Goal: Complete application form

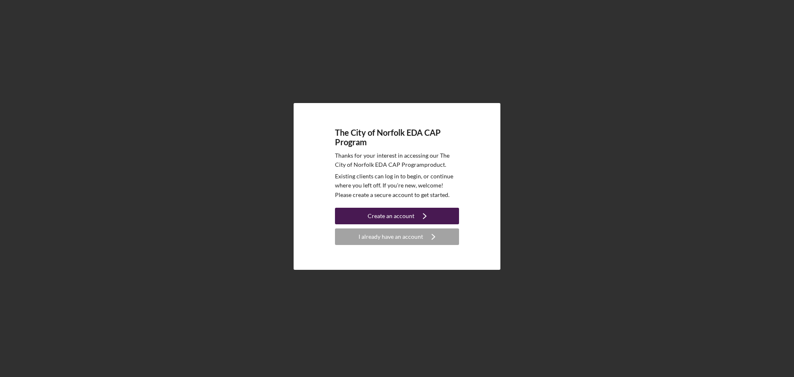
click at [430, 217] on icon "Icon/Navigate" at bounding box center [424, 215] width 21 height 21
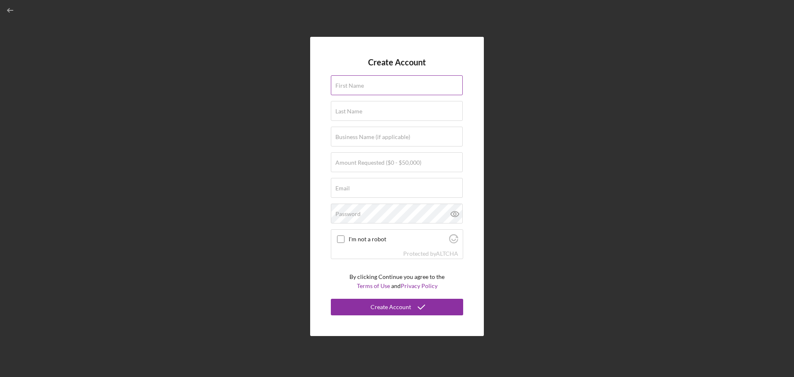
click at [425, 84] on div "First Name" at bounding box center [397, 85] width 132 height 21
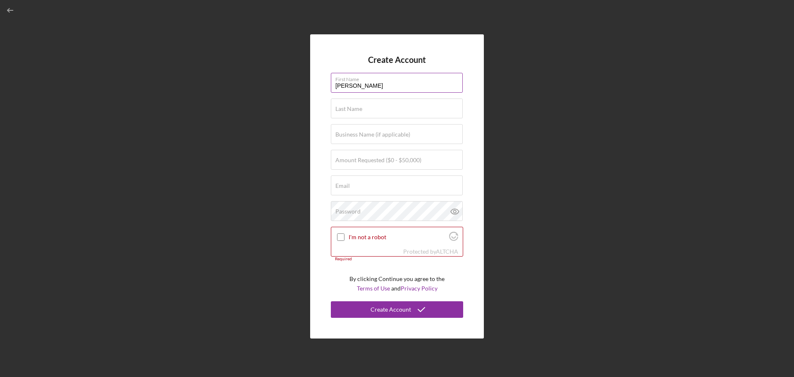
type input "[PERSON_NAME]"
type input "Koolman"
type input "City of [GEOGRAPHIC_DATA]"
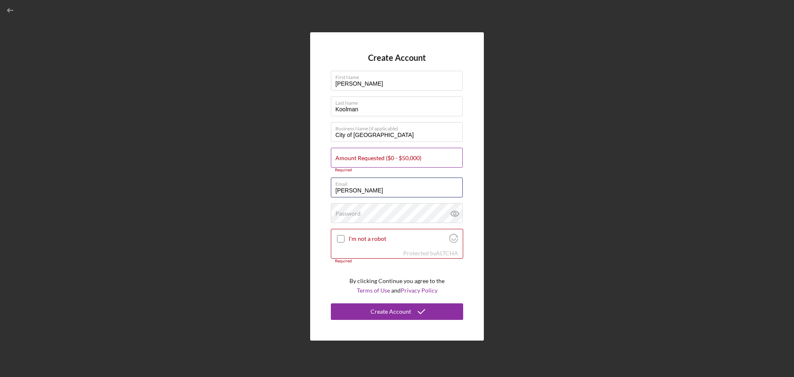
type input "[PERSON_NAME]"
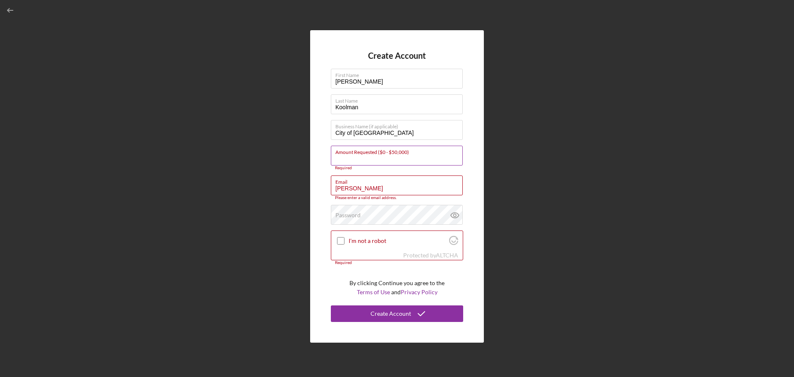
click at [417, 162] on input "Amount Requested ($0 - $50,000)" at bounding box center [397, 156] width 132 height 20
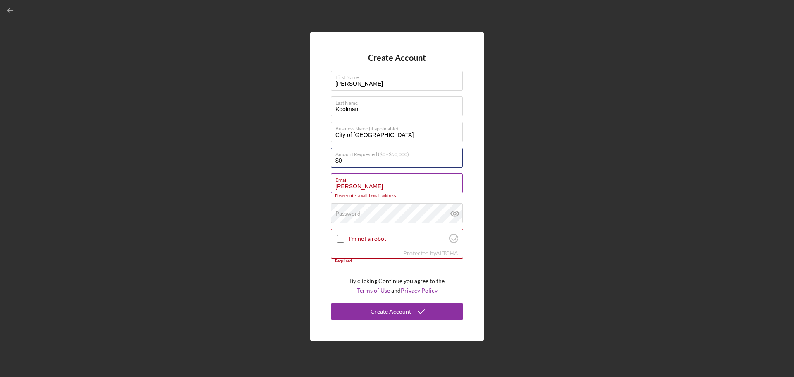
type input "$0"
click at [383, 193] on div "Please enter a valid email address." at bounding box center [397, 195] width 132 height 5
click at [380, 191] on input "[PERSON_NAME]" at bounding box center [397, 183] width 132 height 20
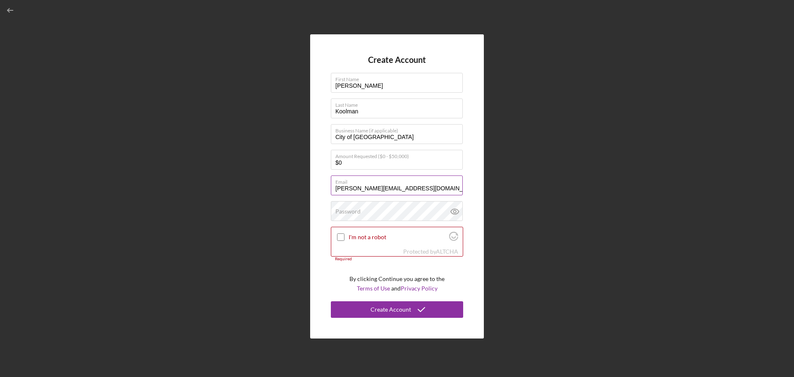
type input "[PERSON_NAME][EMAIL_ADDRESS][DOMAIN_NAME]"
click at [451, 210] on icon at bounding box center [455, 211] width 8 height 5
click at [344, 238] on input "I'm not a robot" at bounding box center [340, 236] width 7 height 7
checkbox input "true"
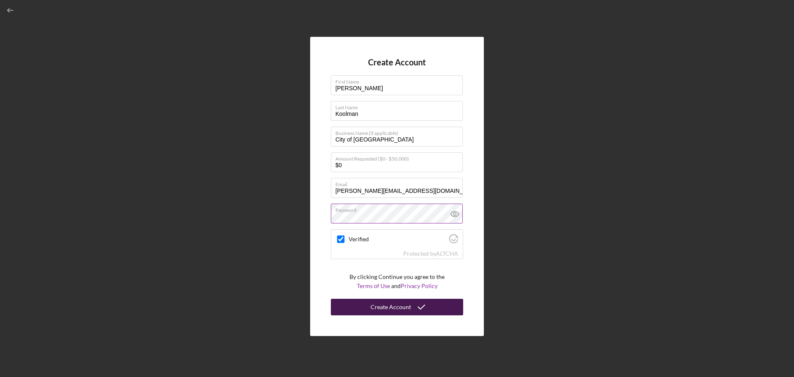
click at [381, 306] on div "Create Account" at bounding box center [390, 307] width 41 height 17
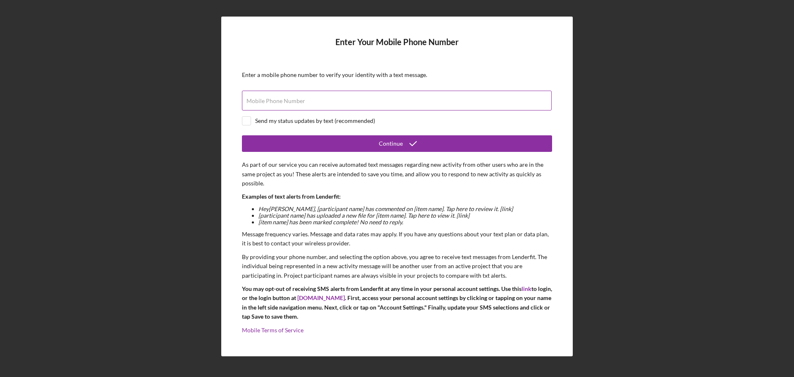
click at [330, 96] on div "Mobile Phone Number" at bounding box center [397, 101] width 310 height 21
type input "[PHONE_NUMBER]"
click at [335, 122] on div "Send my status updates by text (recommended)" at bounding box center [315, 120] width 120 height 7
checkbox input "false"
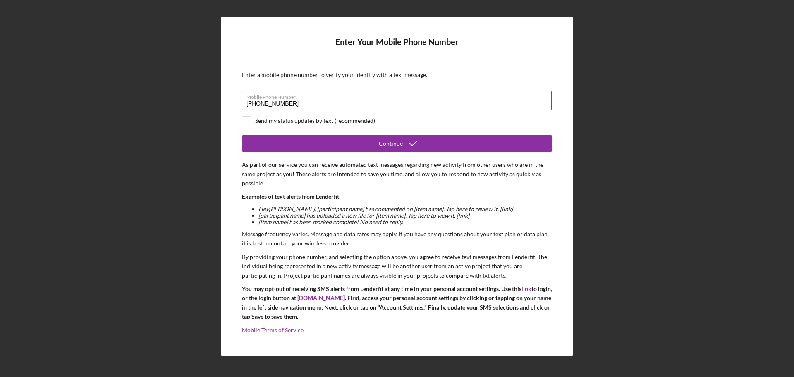
click at [337, 100] on input "[PHONE_NUMBER]" at bounding box center [397, 101] width 310 height 20
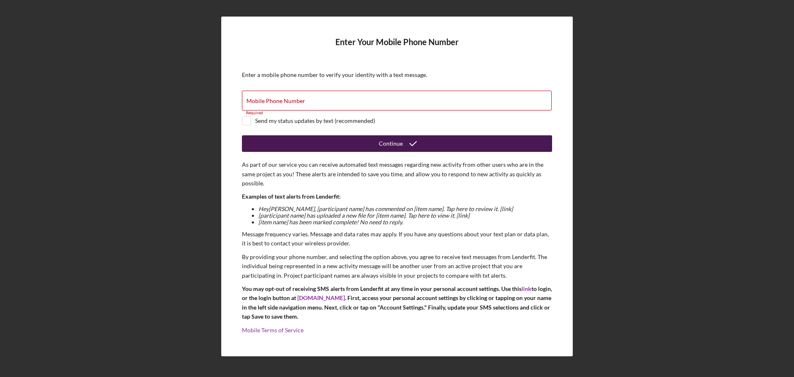
click at [363, 143] on button "Continue" at bounding box center [397, 143] width 310 height 17
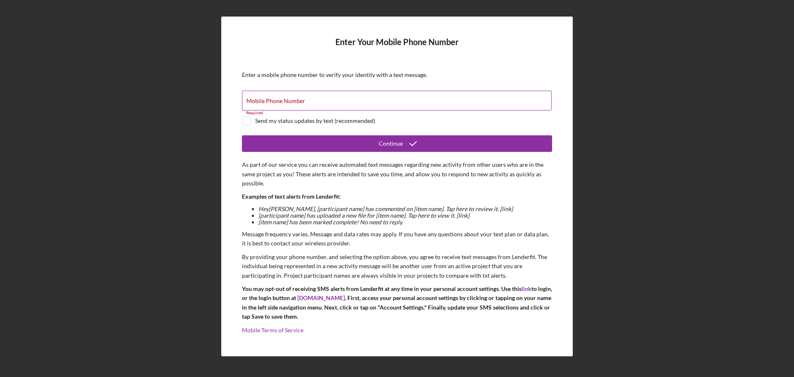
click at [352, 99] on div "Mobile Phone Number Required" at bounding box center [397, 101] width 310 height 21
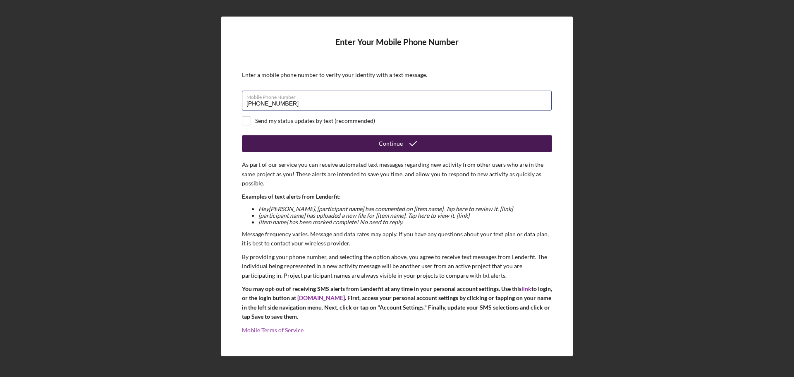
type input "[PHONE_NUMBER]"
click at [365, 148] on button "Continue" at bounding box center [397, 143] width 310 height 17
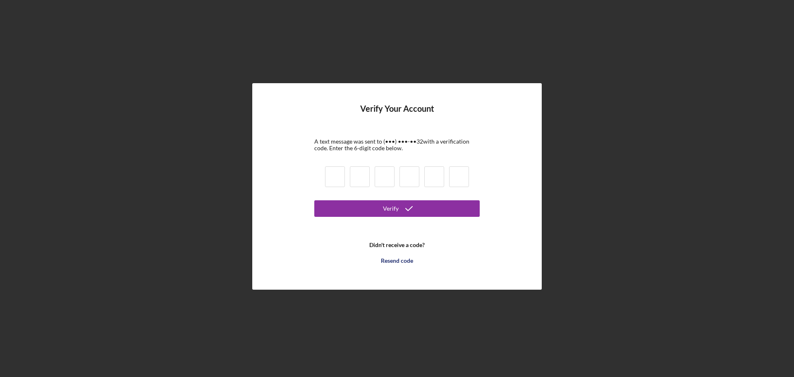
click at [337, 175] on input at bounding box center [335, 176] width 20 height 21
type input "2"
type input "0"
type input "5"
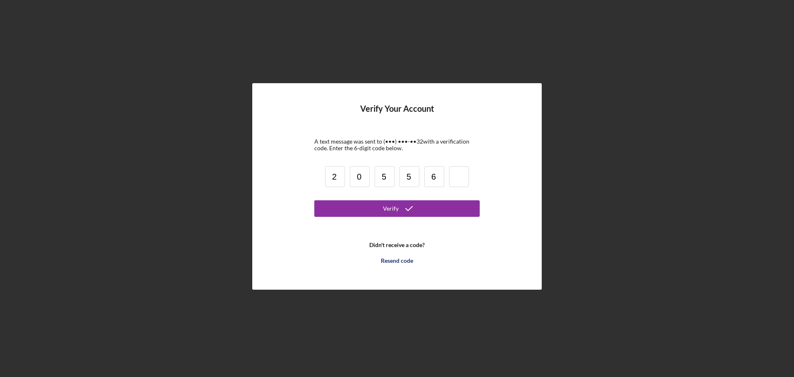
type input "6"
type input "1"
click at [413, 212] on icon "submit" at bounding box center [409, 208] width 21 height 21
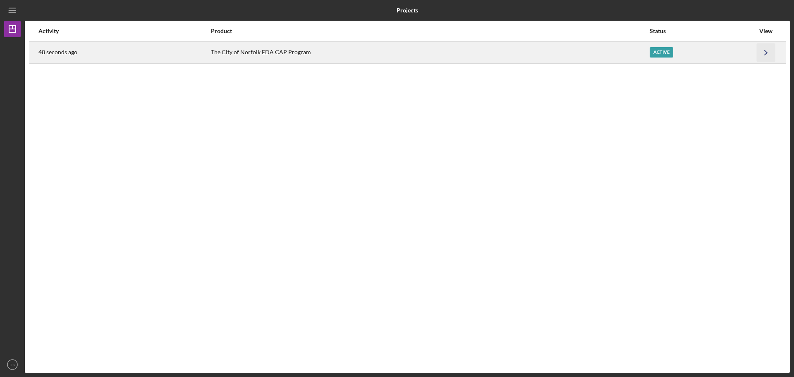
click at [764, 56] on icon "Icon/Navigate" at bounding box center [766, 52] width 19 height 19
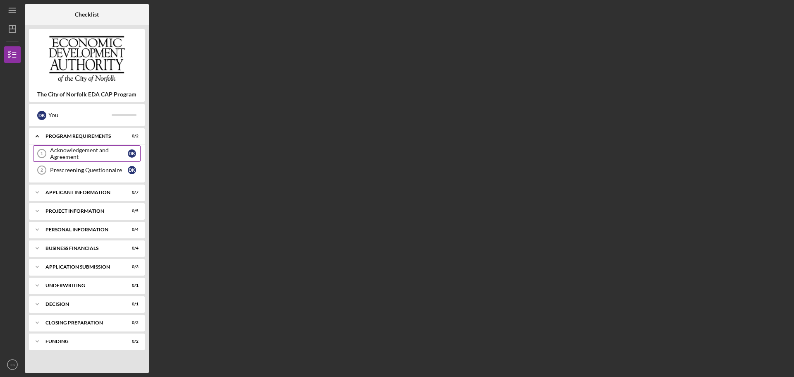
click at [77, 150] on div "Acknowledgement and Agreement" at bounding box center [89, 153] width 78 height 13
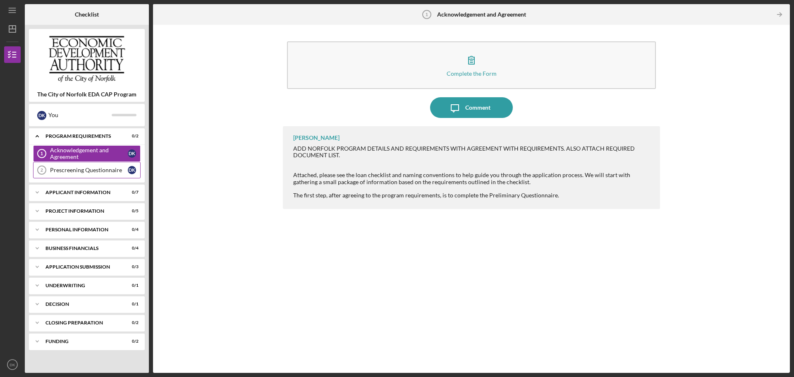
click at [113, 165] on link "Prescreening Questionnaire 2 Prescreening Questionnaire D K" at bounding box center [86, 170] width 107 height 17
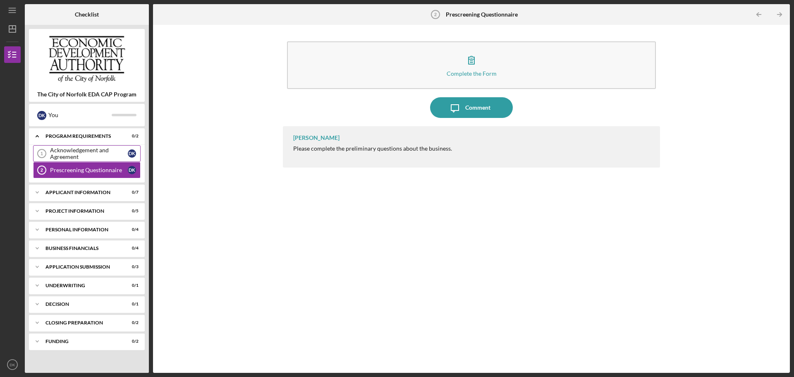
click at [93, 159] on div "Acknowledgement and Agreement" at bounding box center [89, 153] width 78 height 13
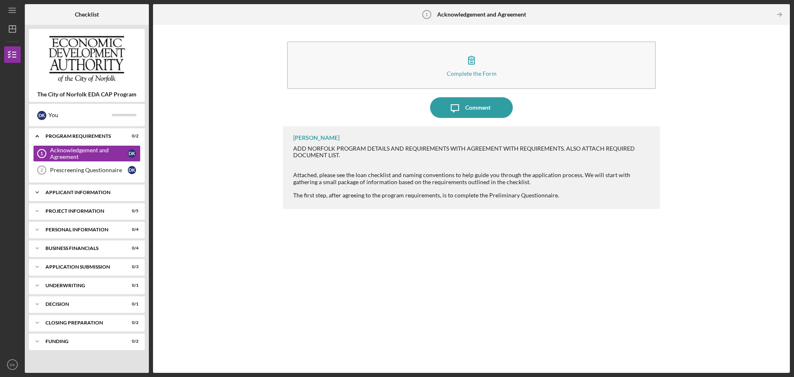
click at [83, 191] on div "APPLICANT INFORMATION" at bounding box center [89, 192] width 89 height 5
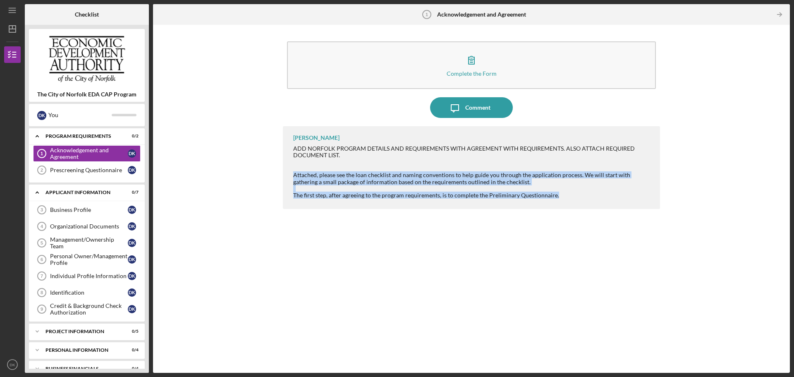
drag, startPoint x: 294, startPoint y: 172, endPoint x: 596, endPoint y: 196, distance: 303.2
click at [596, 196] on div "ADD NORFOLK PROGRAM DETAILS AND REQUIREMENTS WITH AGREEMENT WITH REQUIREMENTS. …" at bounding box center [472, 171] width 358 height 53
click at [595, 193] on div "The first step, after agreeing to the program requirements, is to complete the …" at bounding box center [472, 195] width 358 height 7
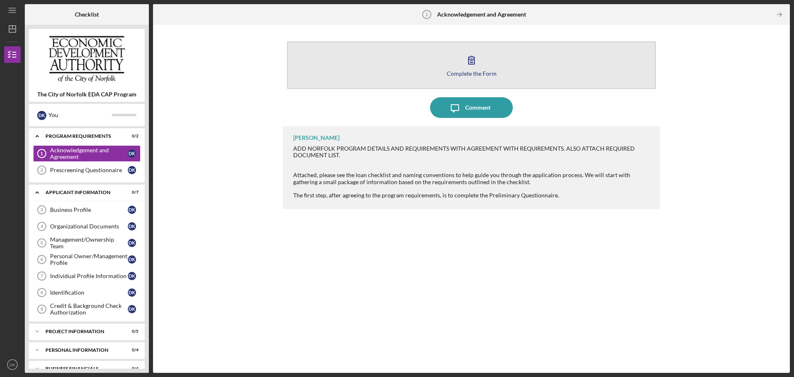
click at [480, 72] on div "Complete the Form" at bounding box center [472, 73] width 50 height 6
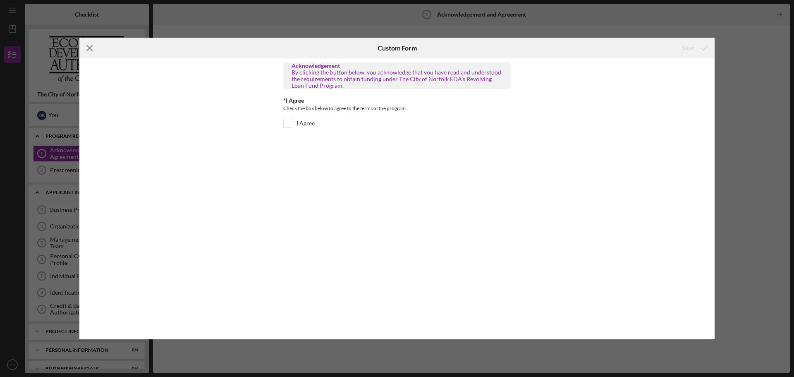
click at [93, 48] on icon "Icon/Menu Close" at bounding box center [89, 48] width 21 height 21
